Goal: Task Accomplishment & Management: Manage account settings

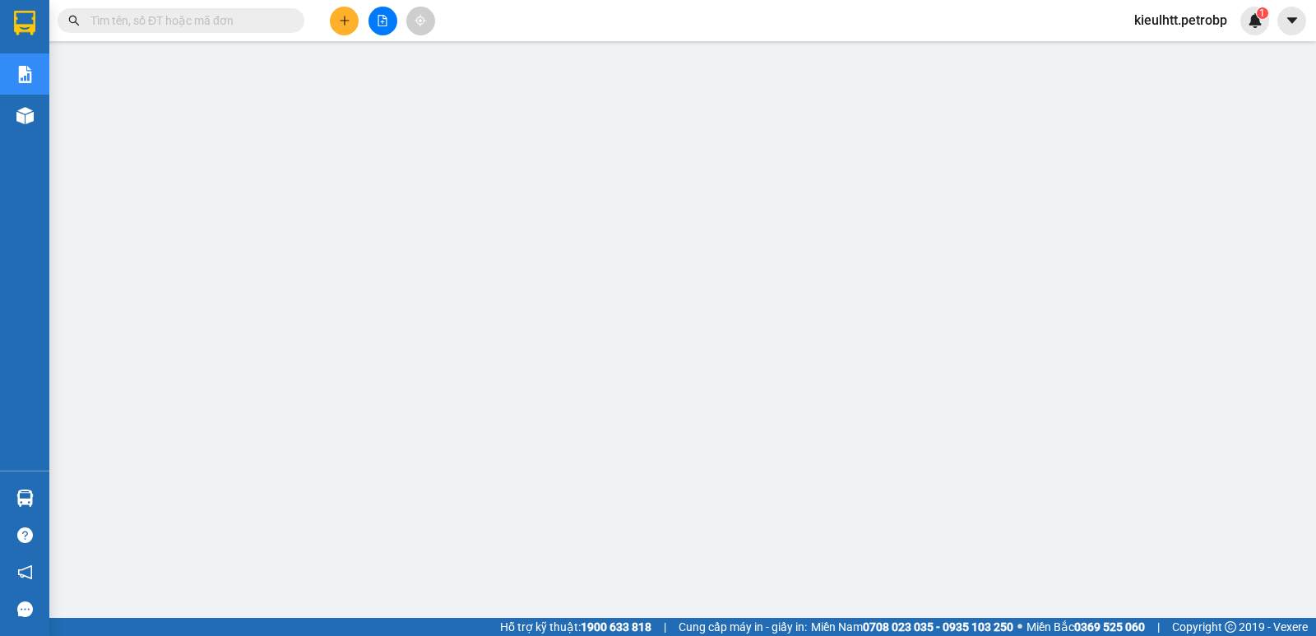
click at [1195, 25] on span "kieulhtt.petrobp" at bounding box center [1180, 20] width 119 height 21
click at [1288, 27] on icon "caret-down" at bounding box center [1292, 20] width 15 height 15
click at [1287, 29] on button at bounding box center [1291, 21] width 29 height 29
click at [1181, 25] on span "kieulhtt.petrobp" at bounding box center [1180, 20] width 119 height 21
click at [1174, 44] on span "Đăng xuất" at bounding box center [1186, 51] width 87 height 18
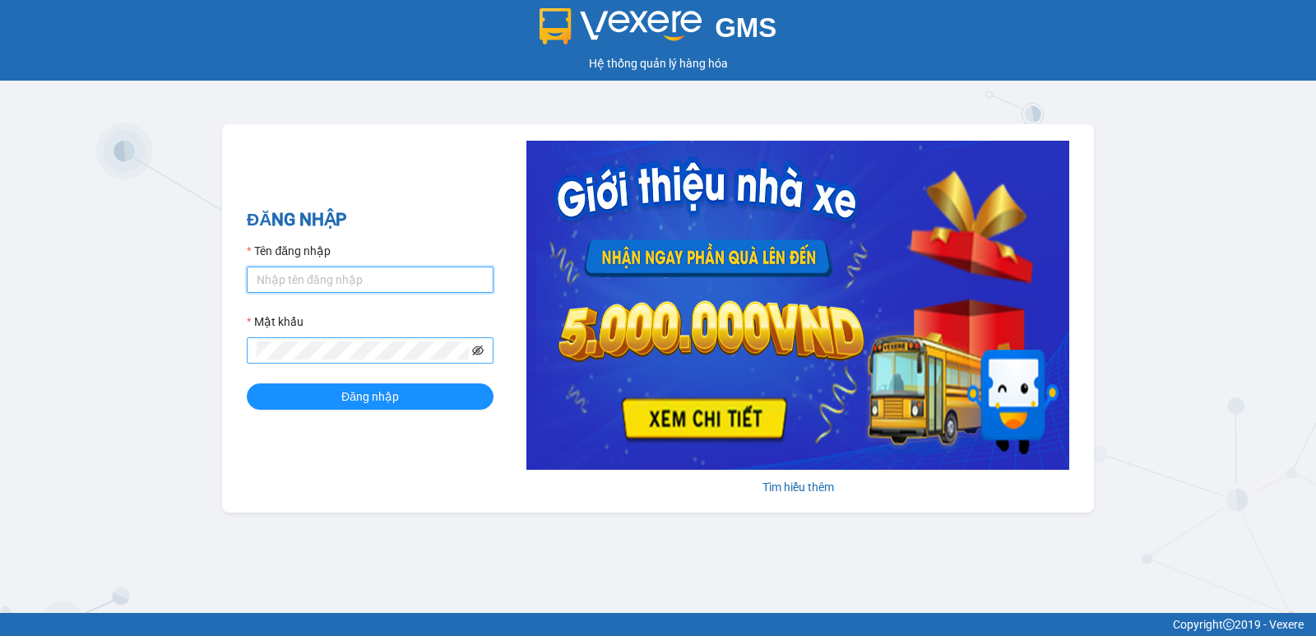
type input "kieulhtt.petrobp"
click at [483, 350] on icon "eye-invisible" at bounding box center [478, 350] width 12 height 10
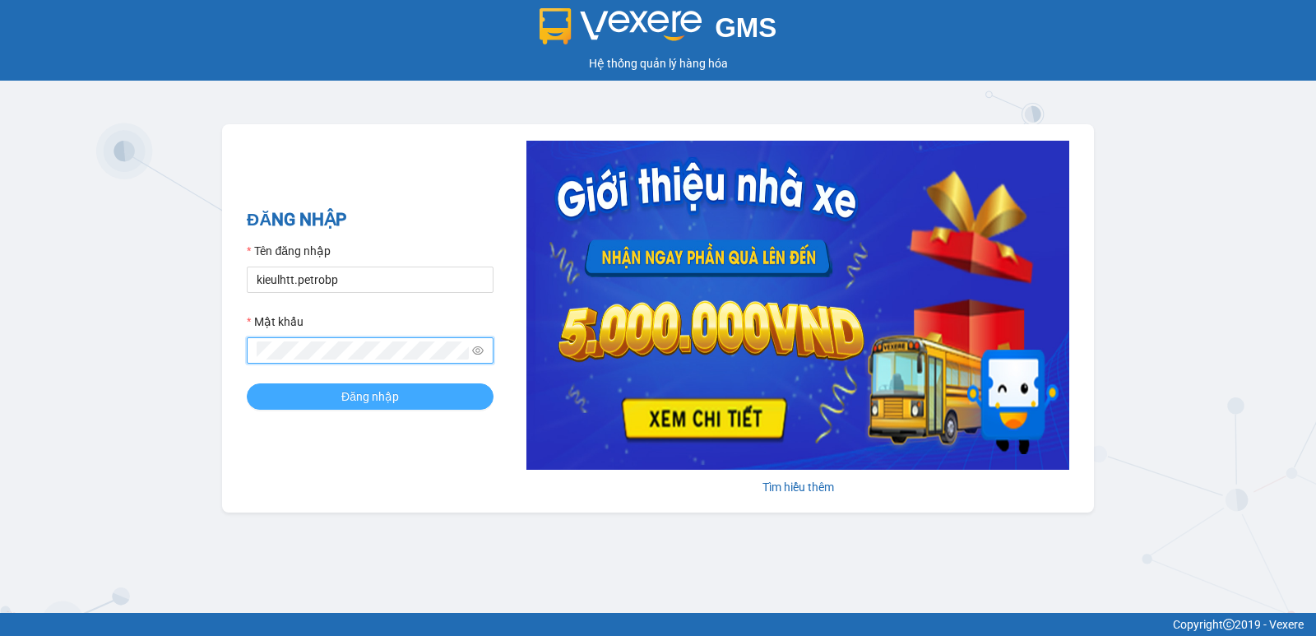
click at [409, 393] on button "Đăng nhập" at bounding box center [370, 396] width 247 height 26
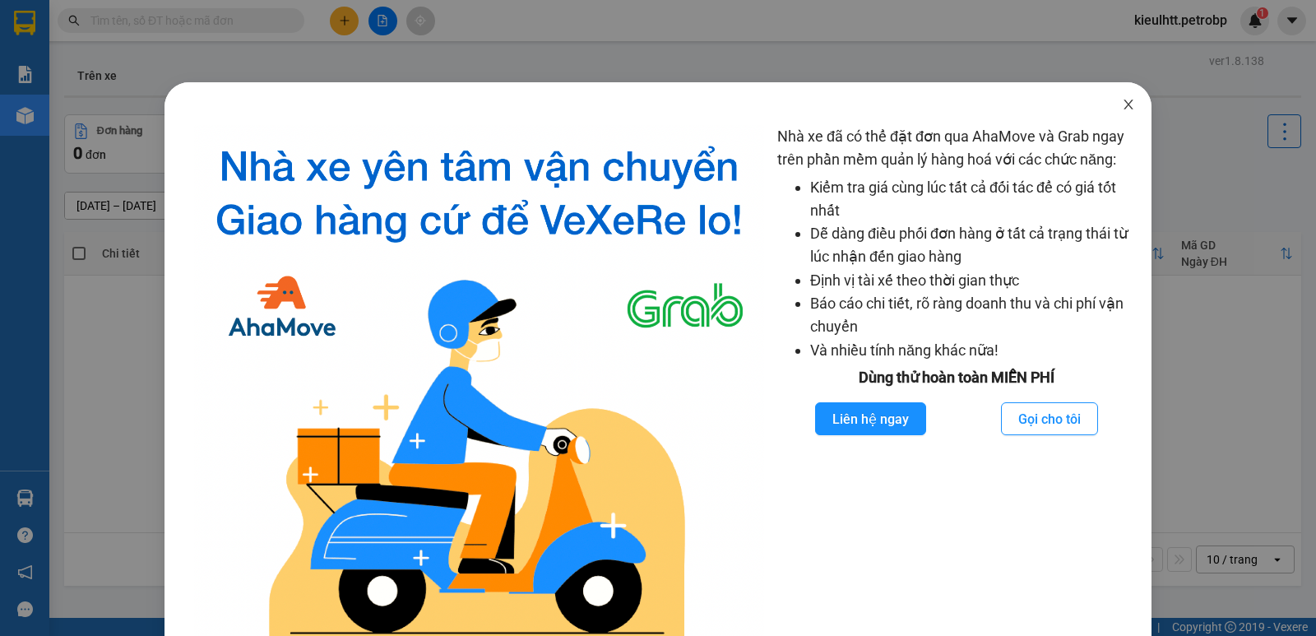
click at [1118, 112] on span "Close" at bounding box center [1128, 105] width 46 height 46
